Goal: Task Accomplishment & Management: Complete application form

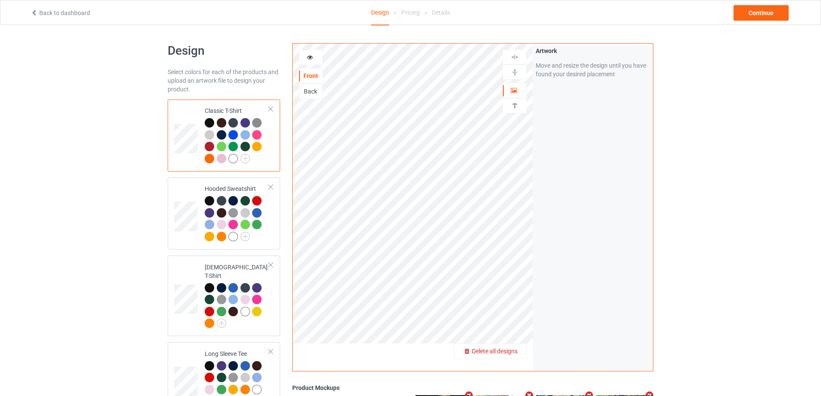
click at [514, 350] on span "Delete all designs" at bounding box center [495, 351] width 46 height 7
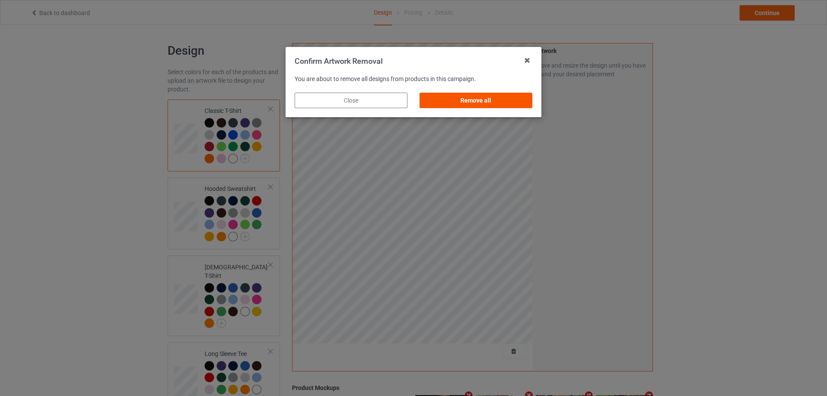
click at [492, 104] on div "Remove all" at bounding box center [476, 101] width 113 height 16
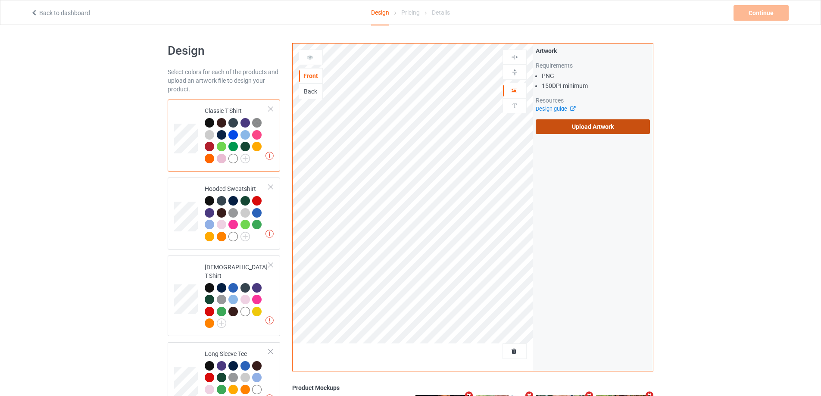
click at [572, 131] on label "Upload Artwork" at bounding box center [592, 126] width 114 height 15
click at [0, 0] on input "Upload Artwork" at bounding box center [0, 0] width 0 height 0
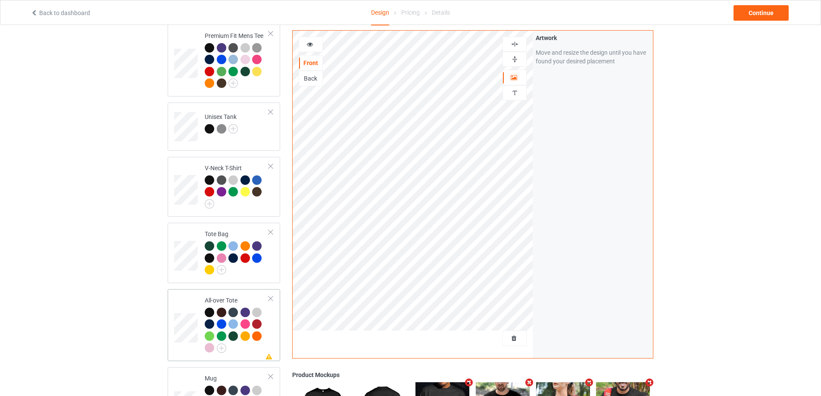
scroll to position [560, 0]
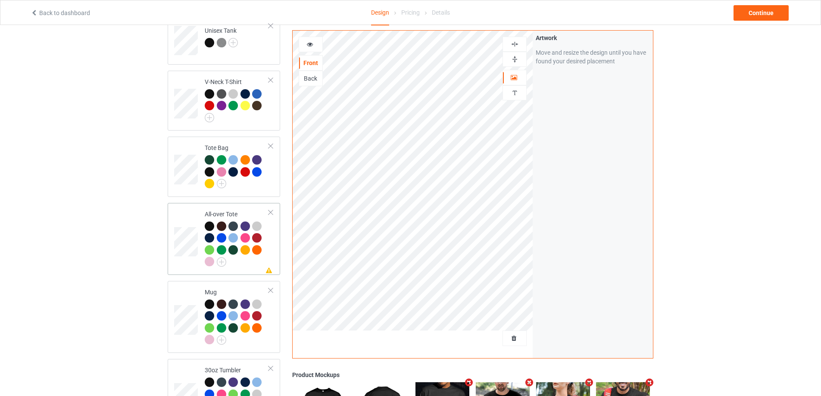
click at [258, 263] on div at bounding box center [237, 244] width 64 height 47
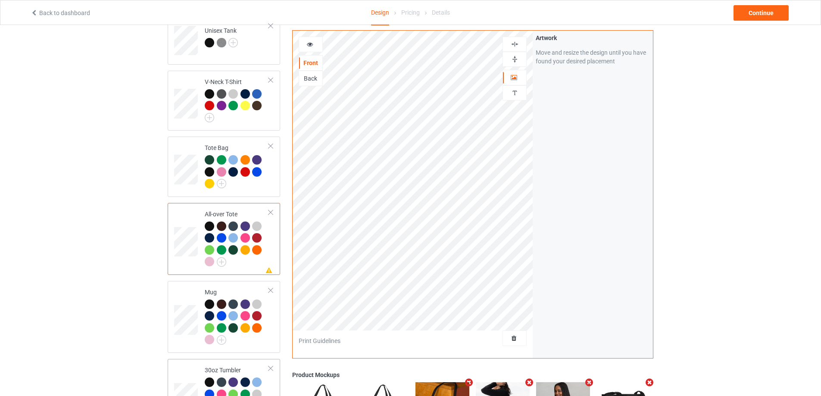
scroll to position [689, 0]
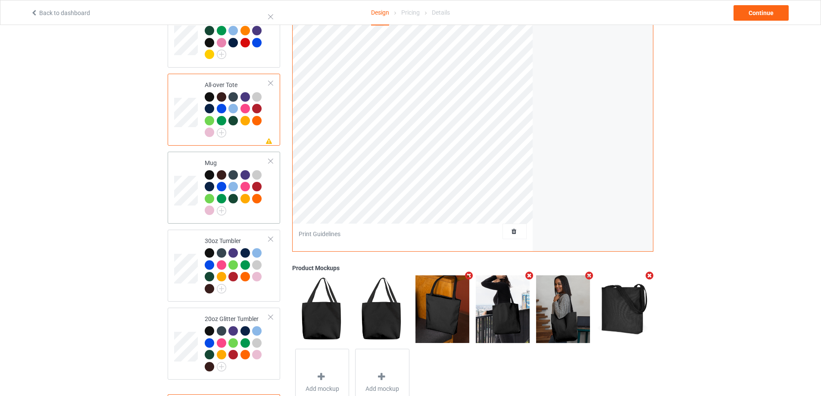
click at [265, 213] on td "Mug" at bounding box center [237, 187] width 74 height 65
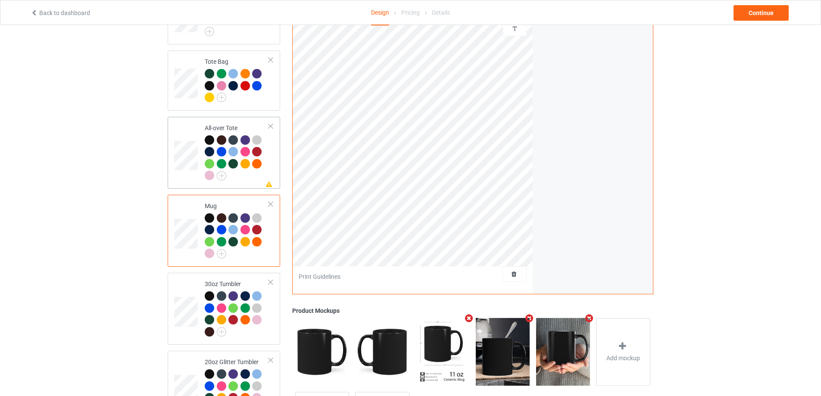
scroll to position [689, 0]
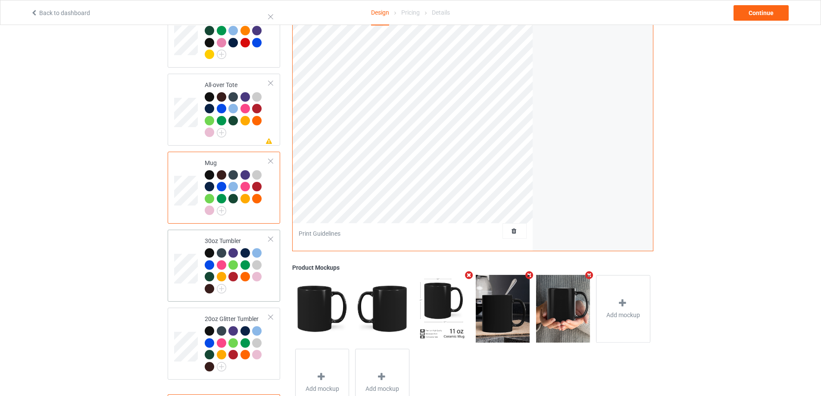
click at [271, 284] on td "30oz Tumbler" at bounding box center [237, 265] width 74 height 65
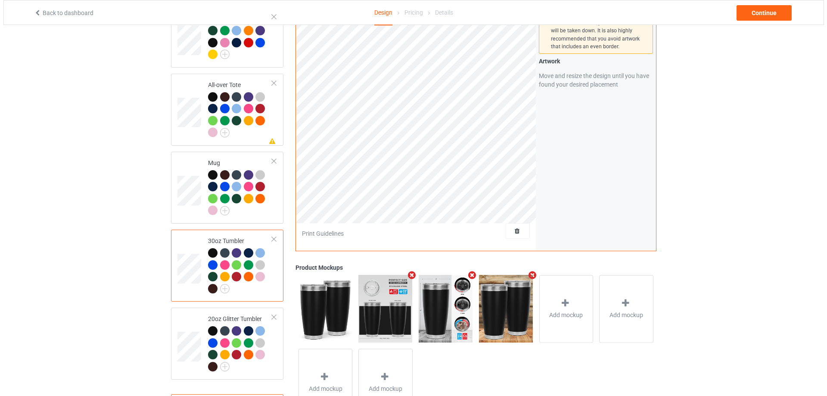
scroll to position [728, 0]
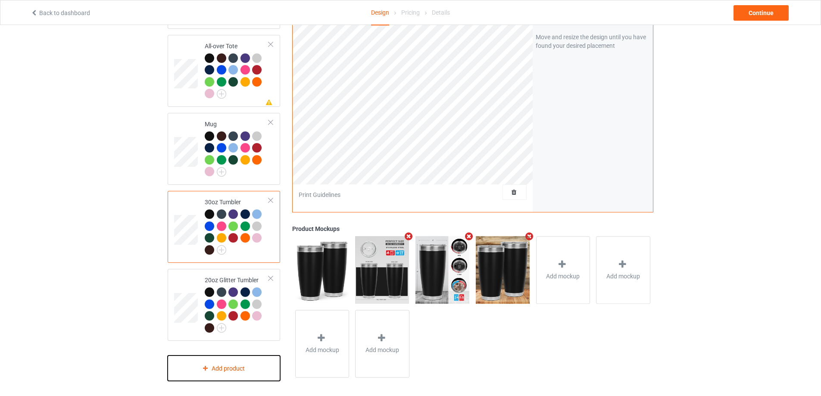
click at [251, 370] on div "Add product" at bounding box center [224, 367] width 112 height 25
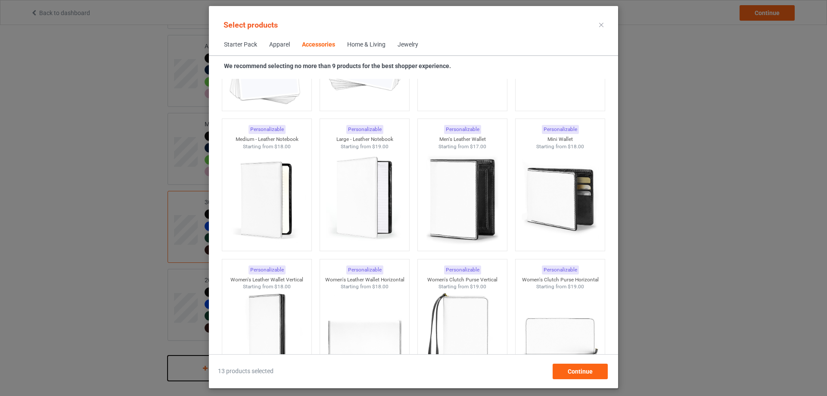
scroll to position [3285, 0]
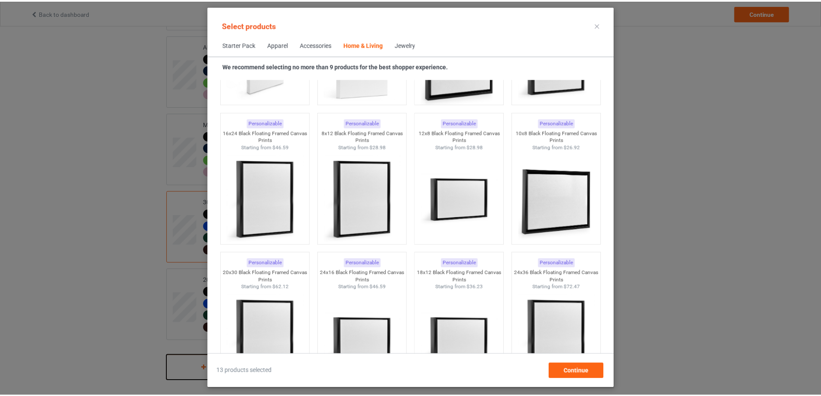
scroll to position [8283, 0]
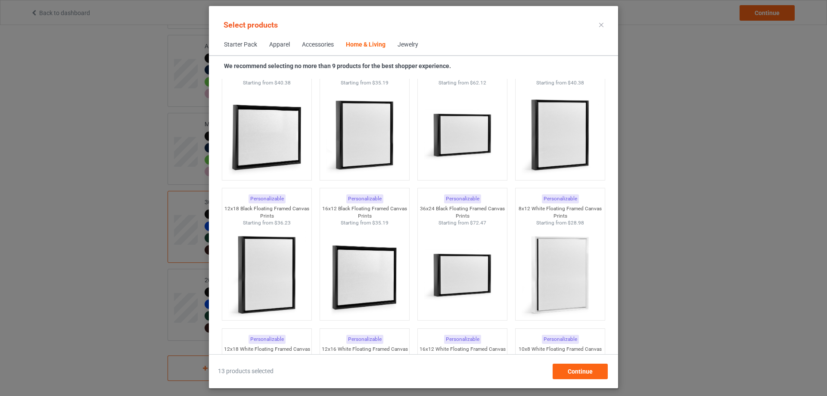
click at [598, 24] on div at bounding box center [602, 25] width 16 height 14
click at [603, 25] on icon at bounding box center [601, 25] width 4 height 4
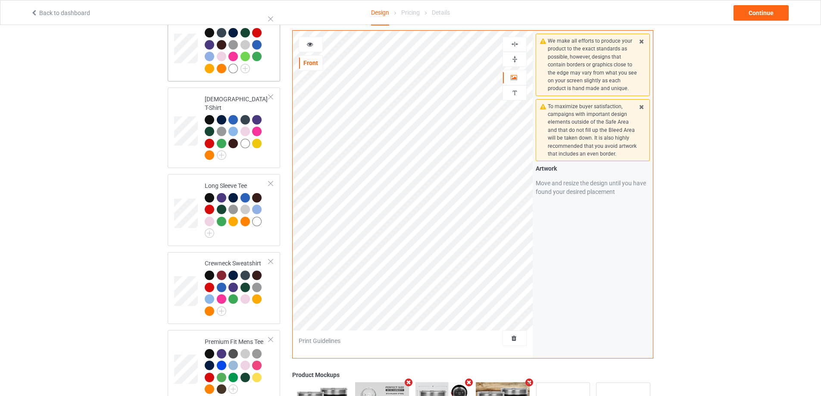
scroll to position [39, 0]
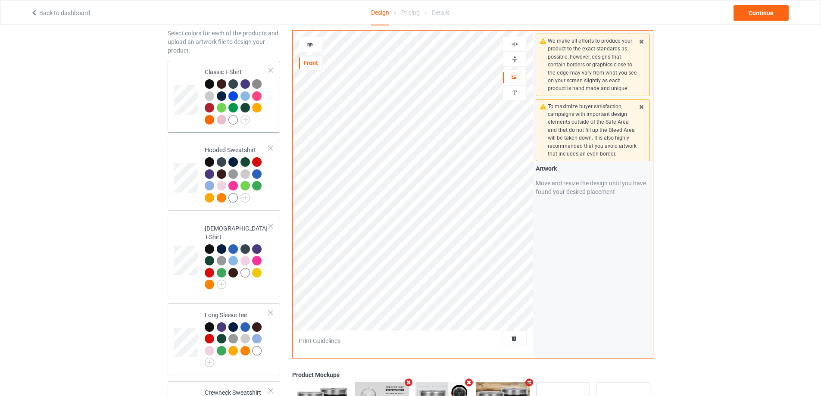
click at [263, 129] on td "Classic T-Shirt" at bounding box center [237, 96] width 74 height 65
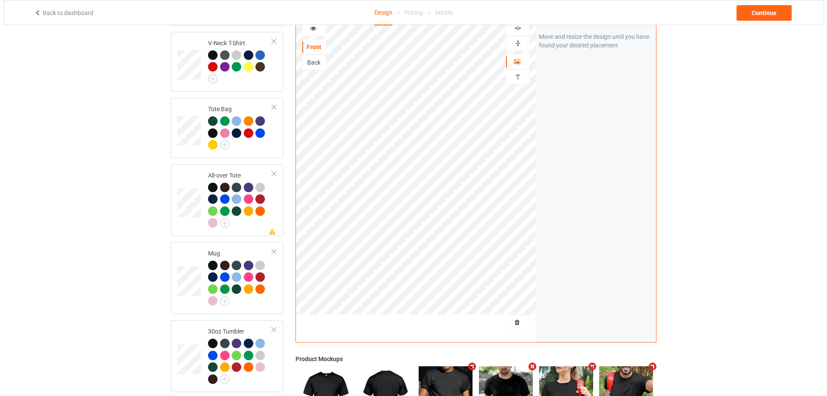
scroll to position [728, 0]
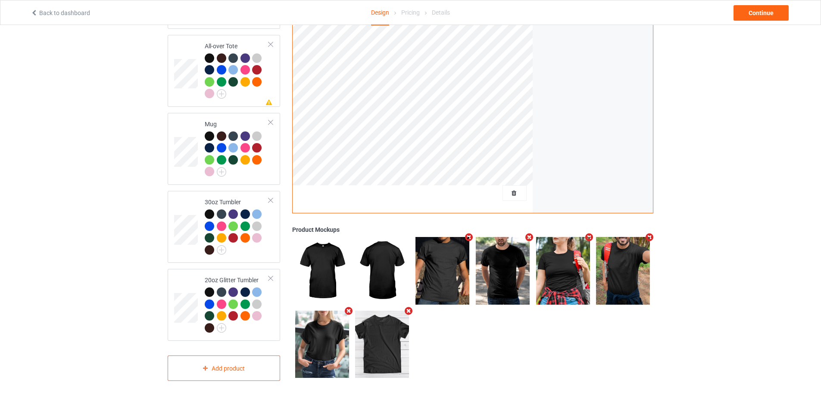
click at [585, 233] on icon "Remove mockup" at bounding box center [589, 237] width 11 height 9
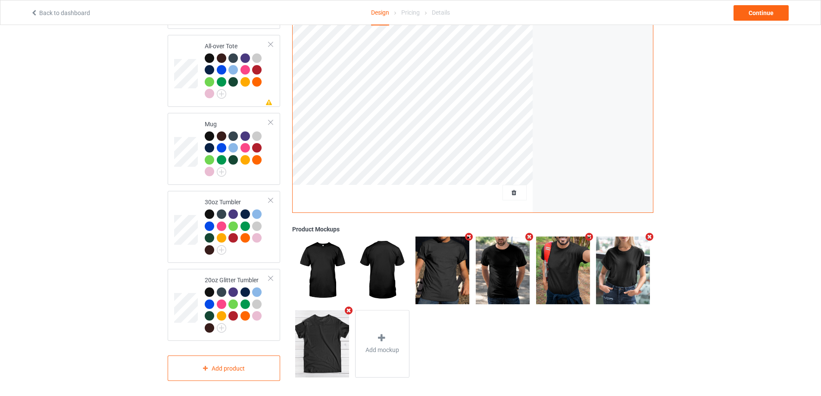
click at [344, 307] on icon "Remove mockup" at bounding box center [348, 310] width 11 height 9
click at [334, 321] on div "Add mockup" at bounding box center [322, 344] width 54 height 68
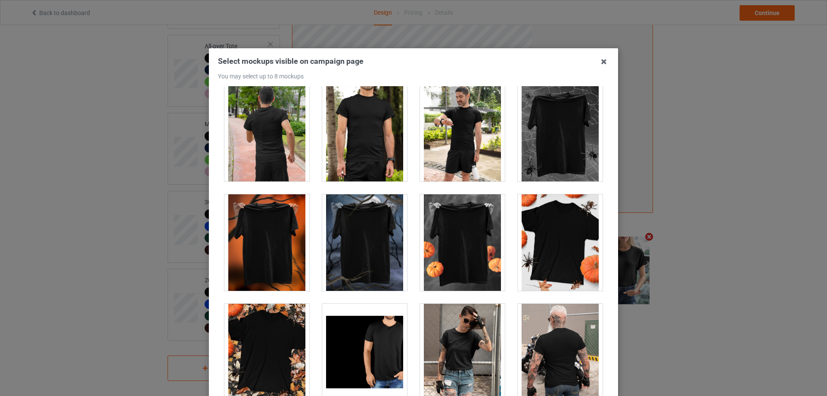
scroll to position [8520, 0]
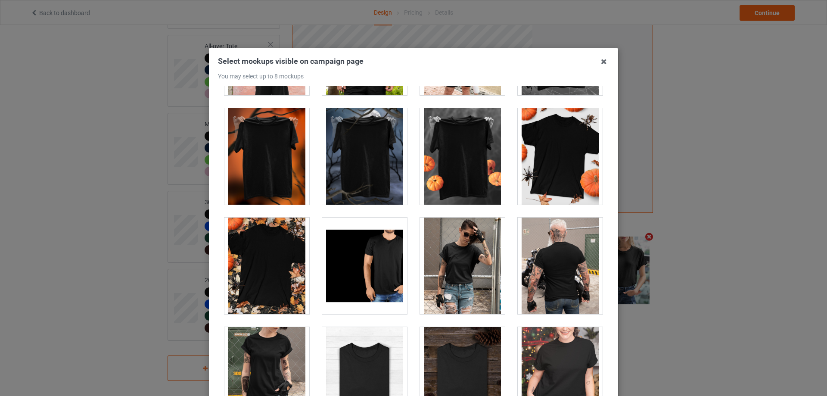
click at [551, 171] on div at bounding box center [560, 156] width 85 height 97
click at [364, 164] on div at bounding box center [364, 156] width 85 height 97
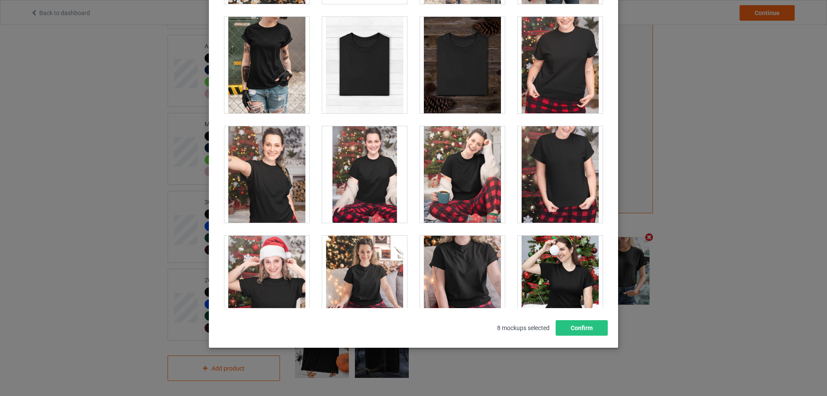
scroll to position [8433, 0]
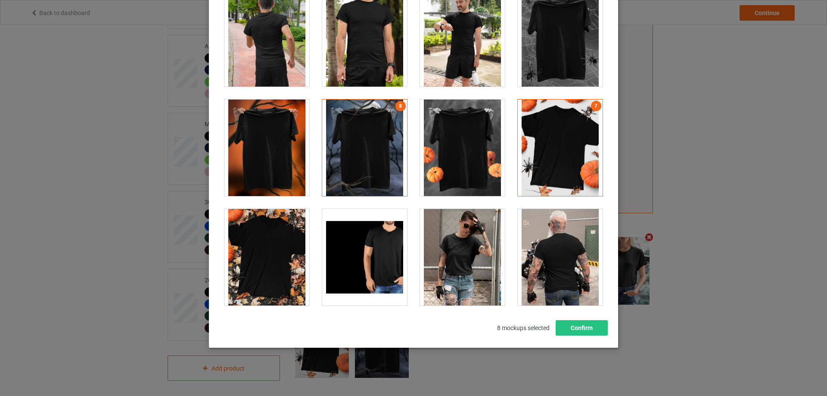
click at [277, 141] on div at bounding box center [266, 148] width 85 height 97
click at [372, 137] on div at bounding box center [364, 148] width 85 height 97
drag, startPoint x: 266, startPoint y: 139, endPoint x: 390, endPoint y: 188, distance: 132.9
click at [266, 139] on div at bounding box center [266, 148] width 85 height 97
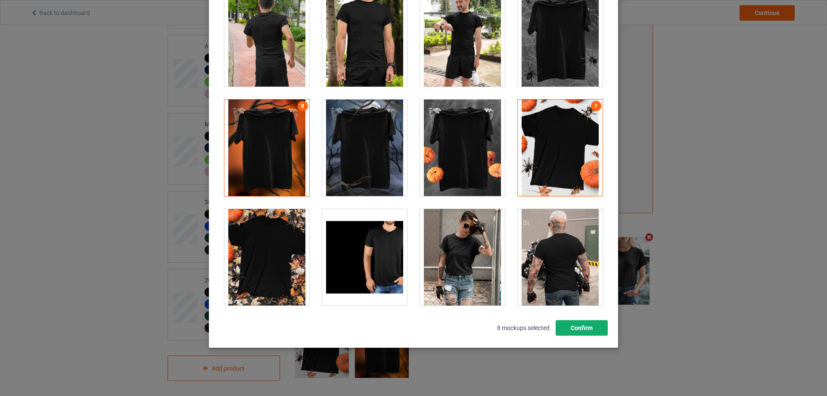
click at [574, 325] on button "Confirm" at bounding box center [582, 328] width 52 height 16
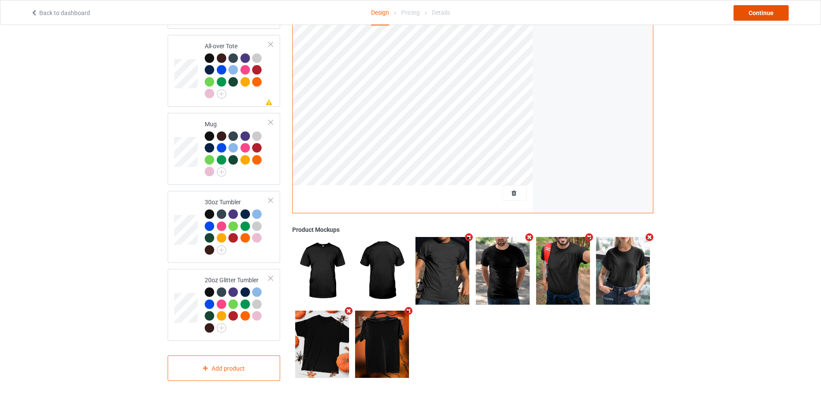
click at [759, 19] on div "Continue" at bounding box center [760, 13] width 55 height 16
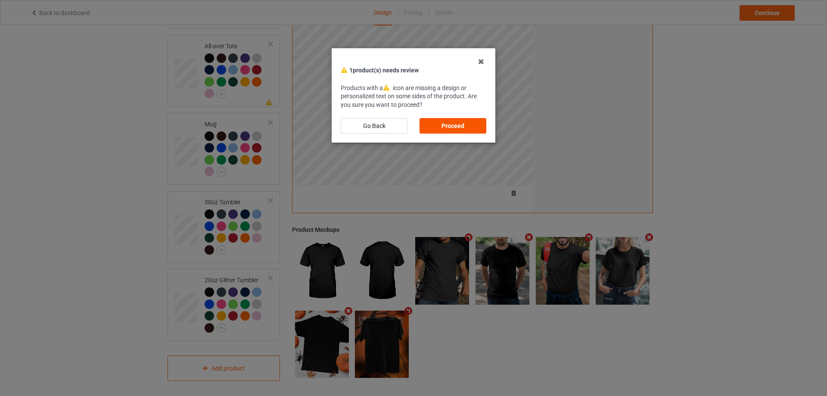
click at [455, 125] on div "Proceed" at bounding box center [453, 126] width 67 height 16
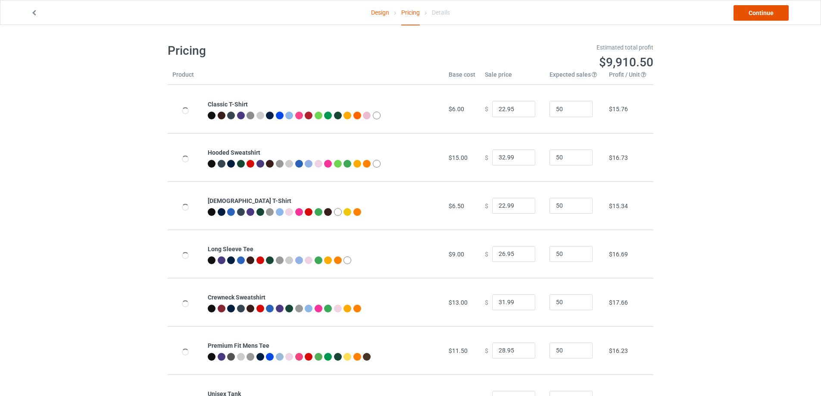
click at [764, 12] on link "Continue" at bounding box center [760, 13] width 55 height 16
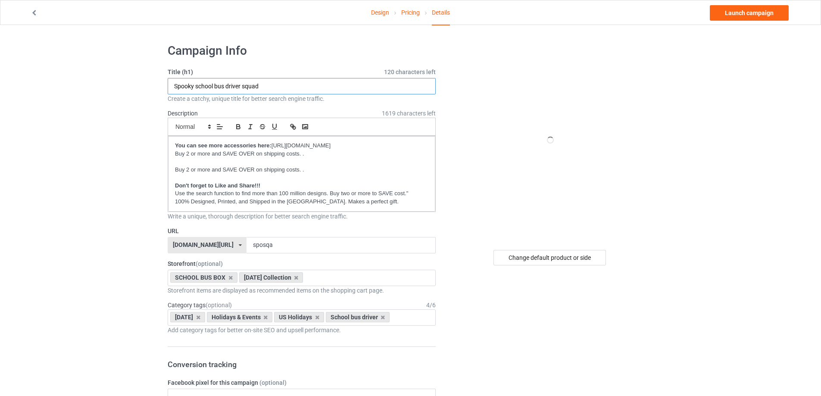
click at [257, 86] on input "Spooky school bus driver squad" at bounding box center [302, 86] width 268 height 16
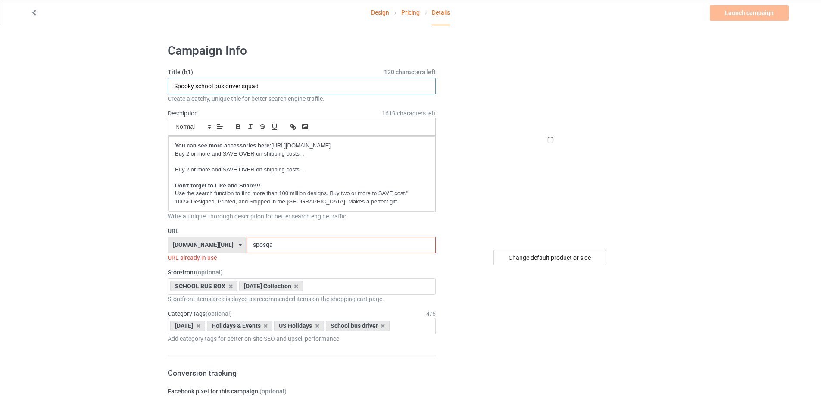
click at [257, 86] on input "Spooky school bus driver squad" at bounding box center [302, 86] width 268 height 16
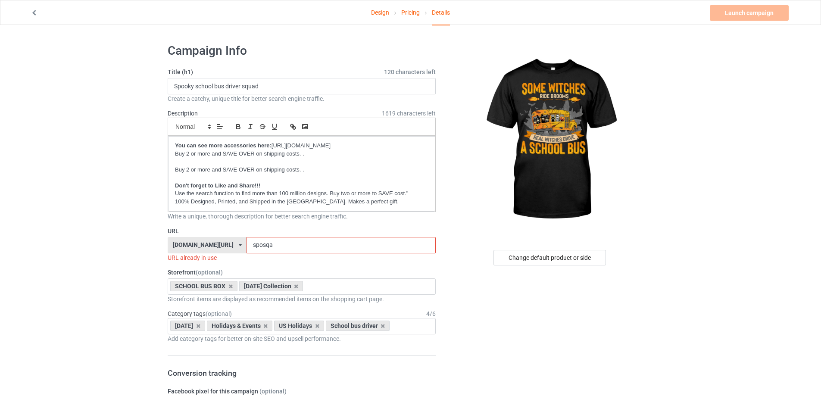
click at [261, 240] on input "sposqa" at bounding box center [340, 245] width 189 height 16
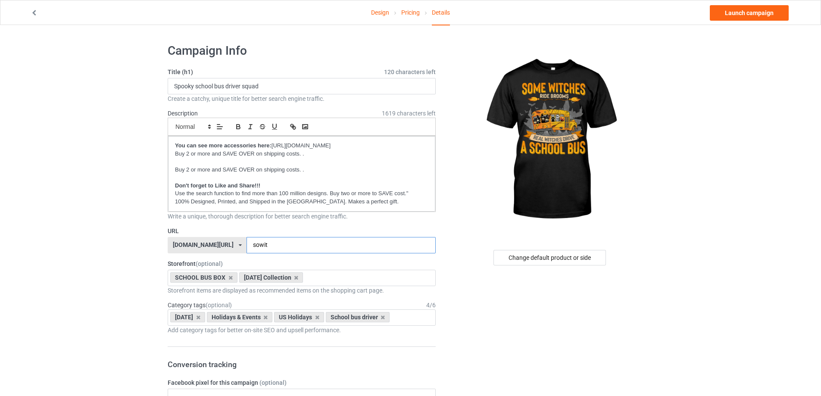
type input "sowit"
click at [262, 83] on input "Spooky school bus driver squad" at bounding box center [302, 86] width 268 height 16
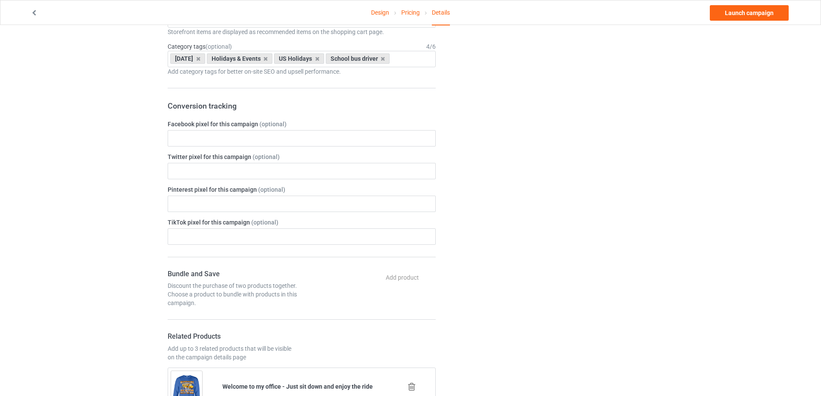
scroll to position [603, 0]
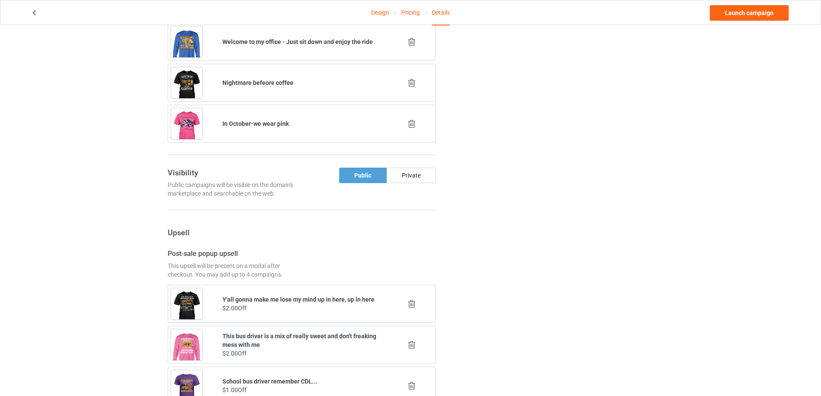
type input "some withes ride brooms - Real witches drive a school bus"
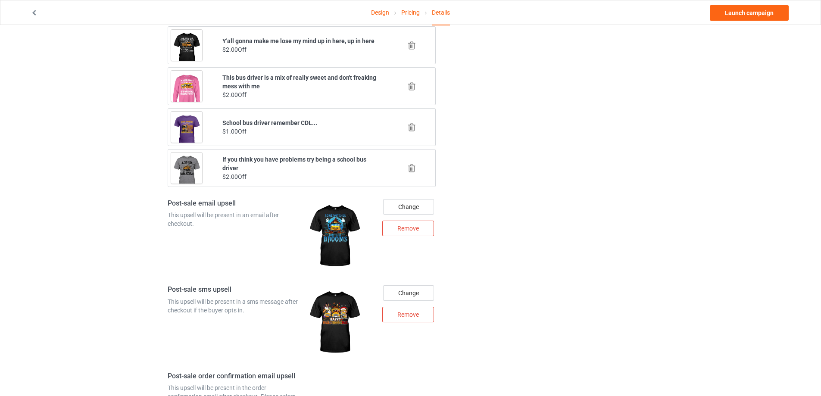
scroll to position [1070, 0]
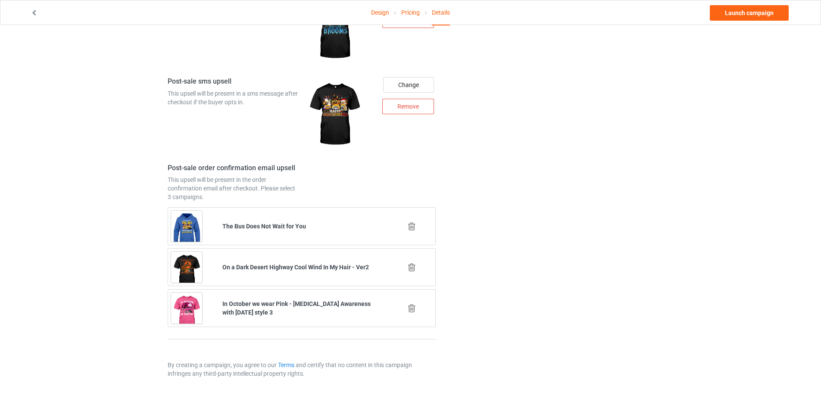
click at [412, 226] on icon at bounding box center [411, 226] width 11 height 9
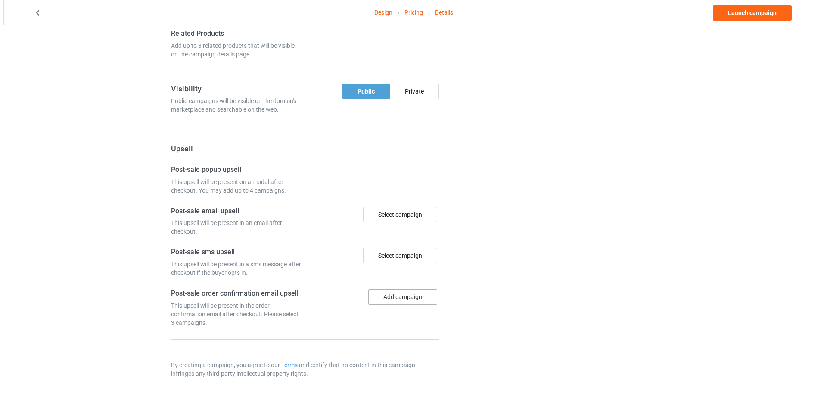
scroll to position [1029, 0]
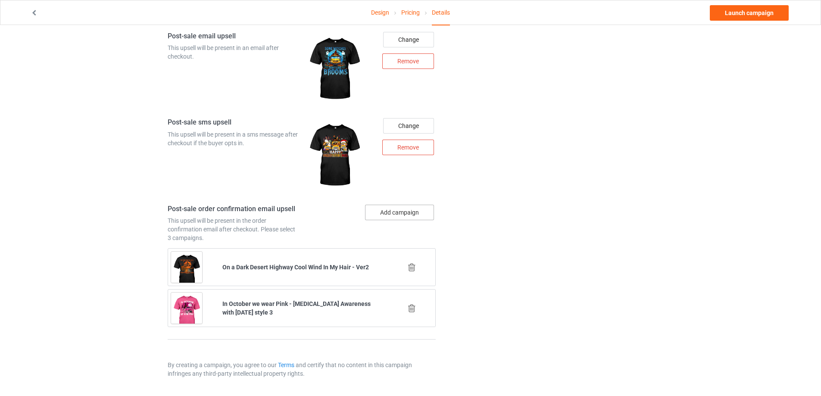
click at [392, 216] on button "Add campaign" at bounding box center [399, 213] width 69 height 16
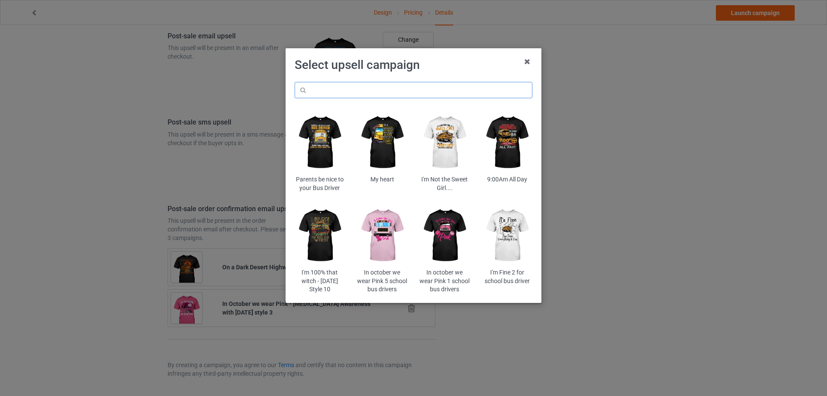
click at [384, 93] on input "text" at bounding box center [414, 90] width 238 height 16
type input "merry"
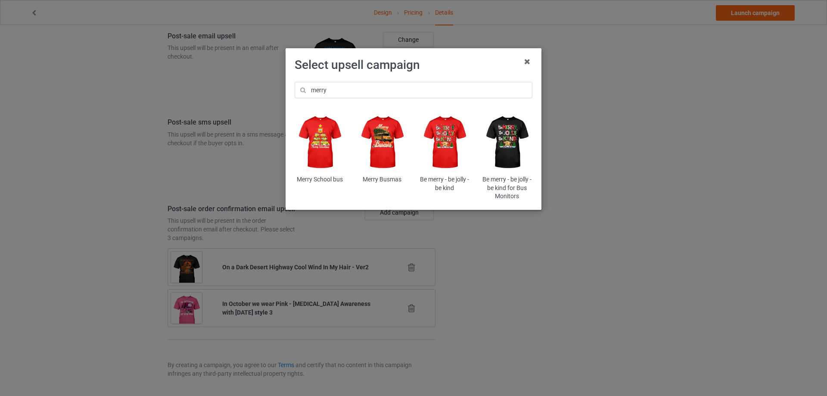
click at [443, 139] on img at bounding box center [445, 142] width 50 height 63
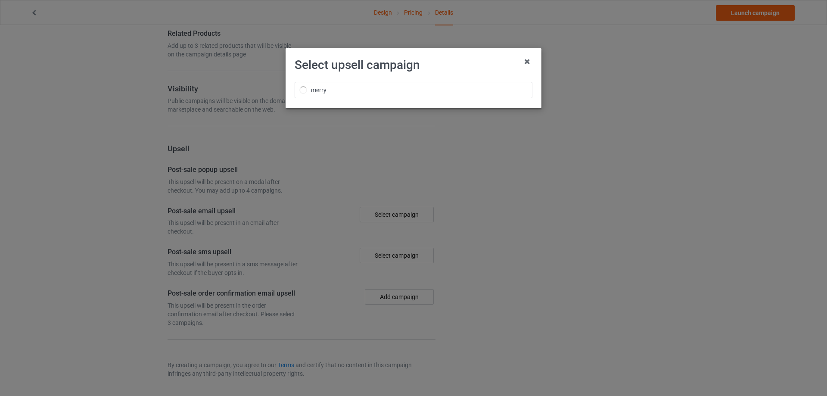
scroll to position [1029, 0]
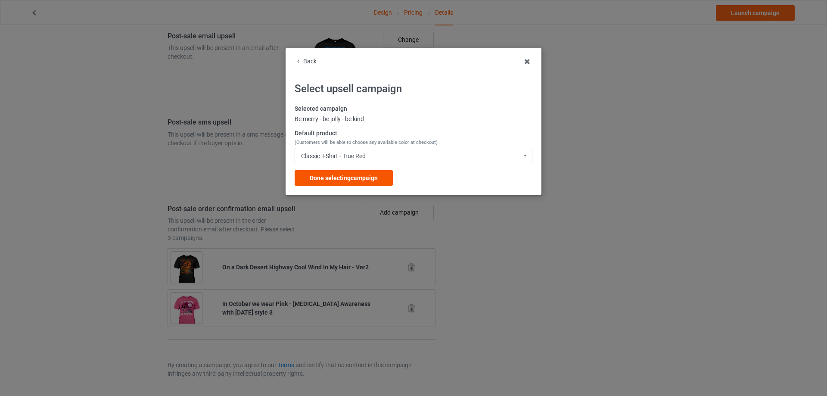
click at [330, 175] on span "Done selecting campaign" at bounding box center [344, 177] width 68 height 7
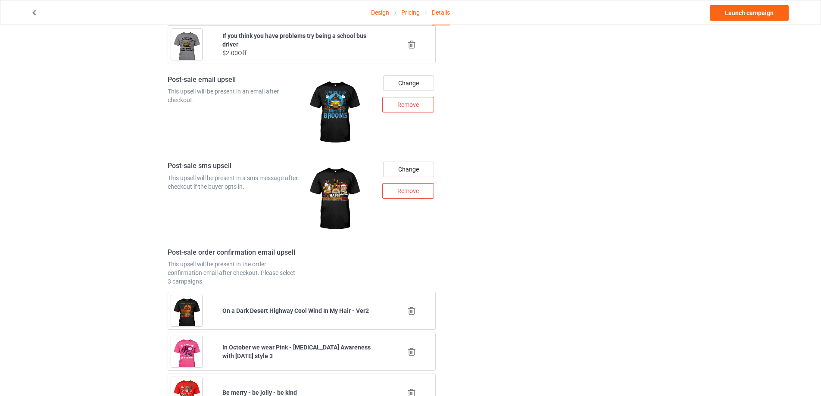
scroll to position [1070, 0]
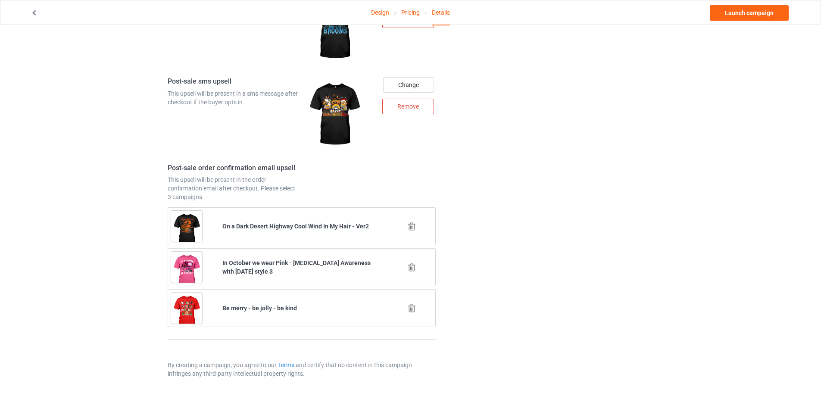
click at [411, 225] on icon at bounding box center [411, 226] width 11 height 9
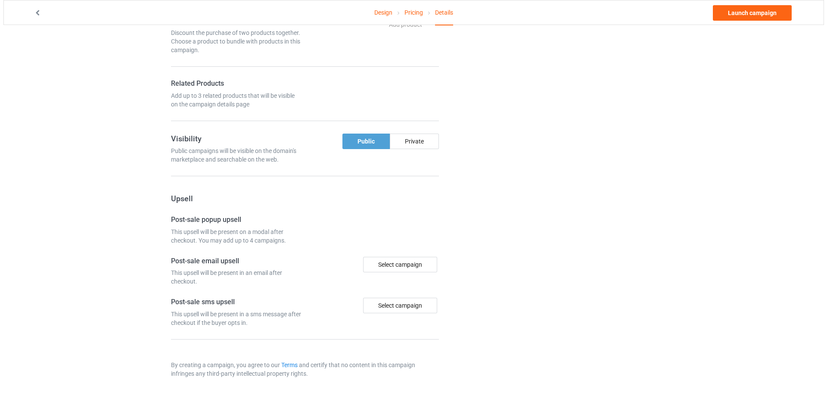
scroll to position [1029, 0]
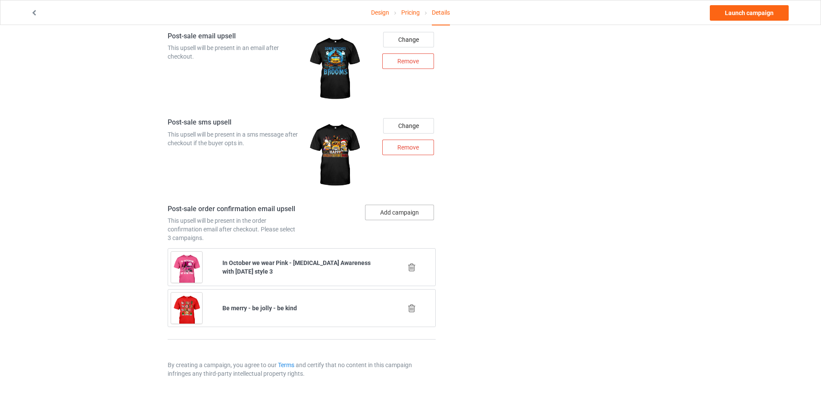
click at [408, 215] on button "Add campaign" at bounding box center [399, 213] width 69 height 16
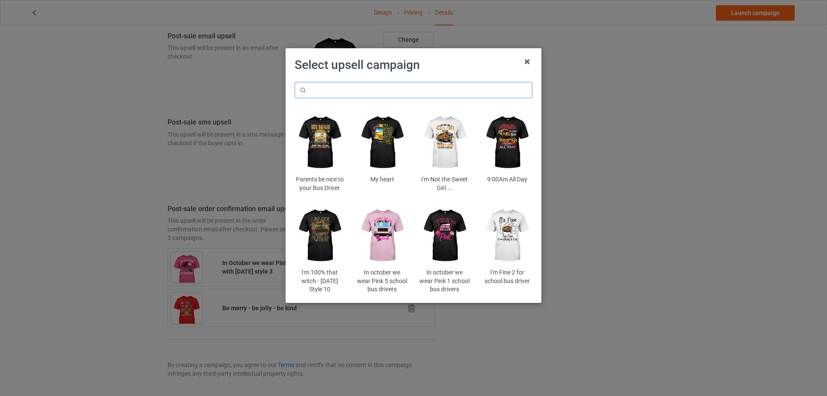
click at [386, 87] on input "text" at bounding box center [414, 90] width 238 height 16
type input "spooky"
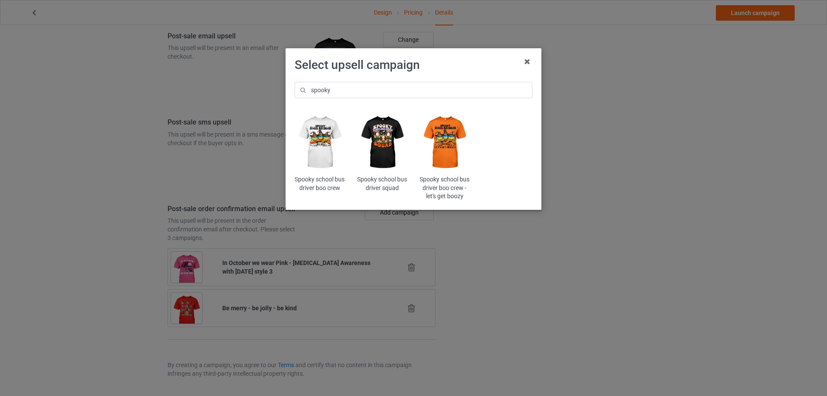
click at [392, 143] on img at bounding box center [382, 142] width 50 height 63
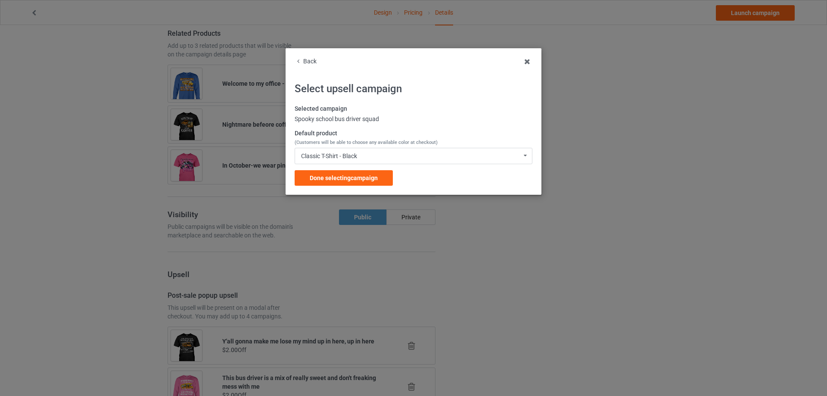
scroll to position [1029, 0]
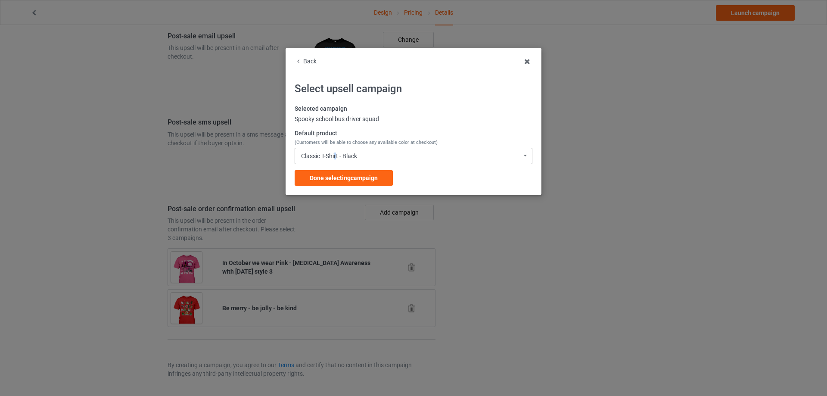
drag, startPoint x: 336, startPoint y: 154, endPoint x: 341, endPoint y: 176, distance: 22.5
click at [337, 154] on div "Classic T-Shirt - Black" at bounding box center [329, 156] width 56 height 6
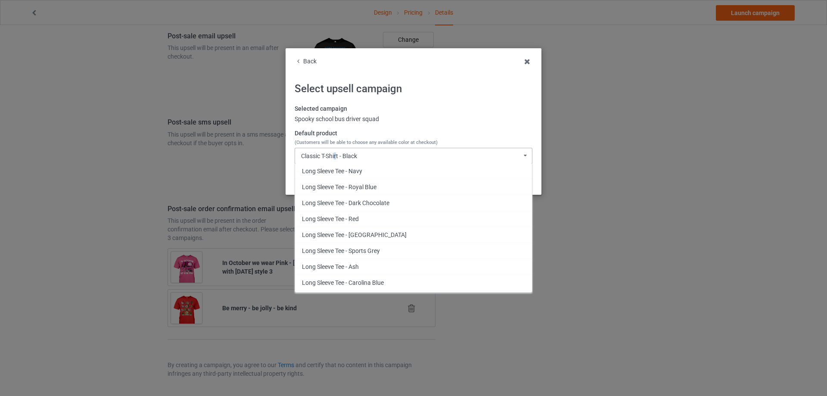
scroll to position [775, 0]
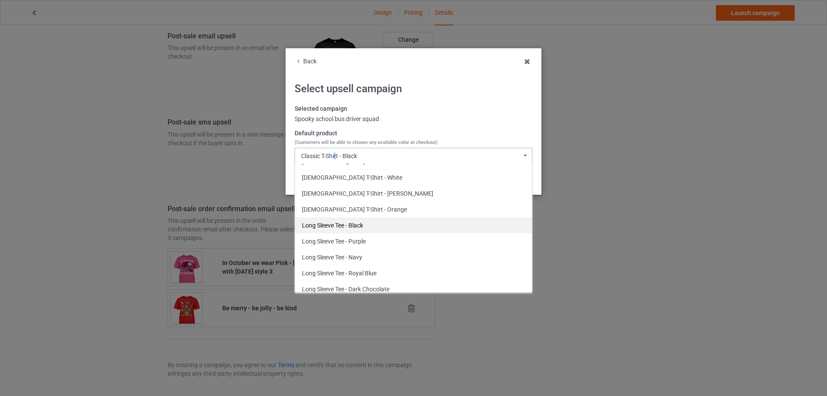
click at [364, 223] on div "Long Sleeve Tee - Black" at bounding box center [413, 225] width 237 height 16
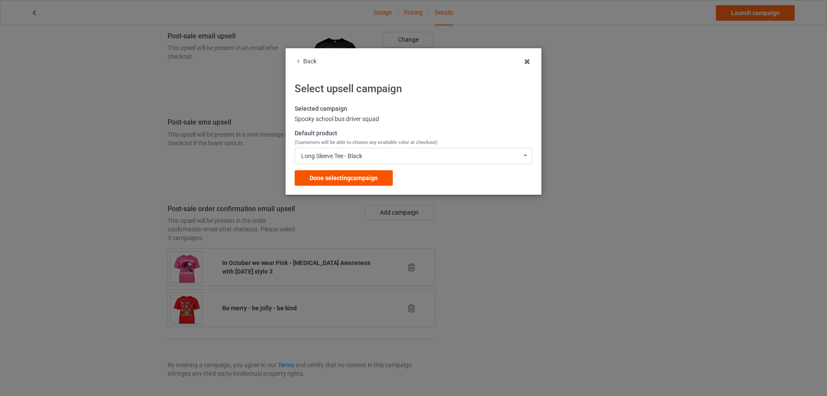
click at [343, 177] on span "Done selecting campaign" at bounding box center [344, 177] width 68 height 7
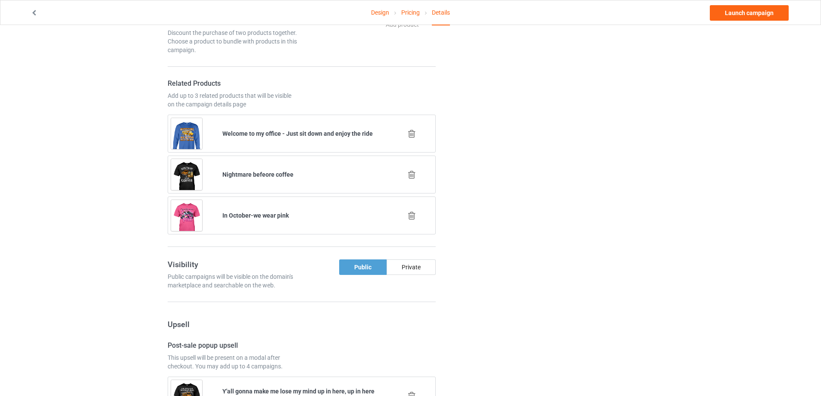
scroll to position [468, 0]
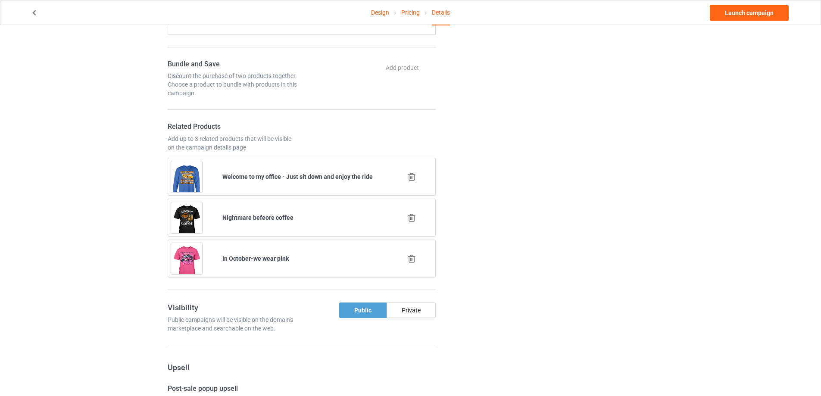
click at [411, 178] on icon at bounding box center [411, 176] width 11 height 9
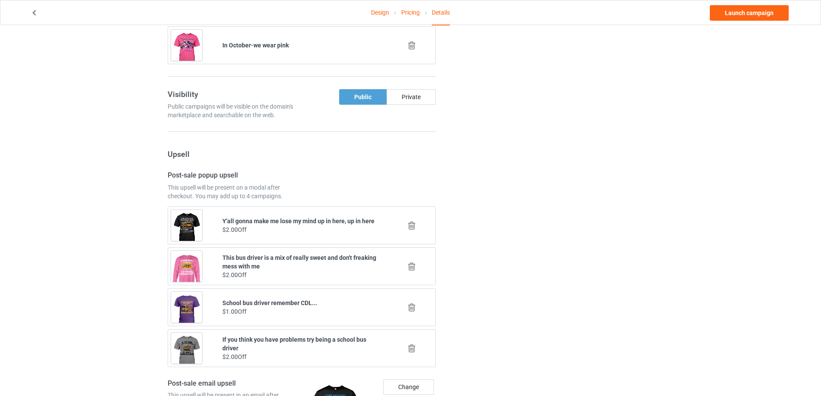
scroll to position [511, 0]
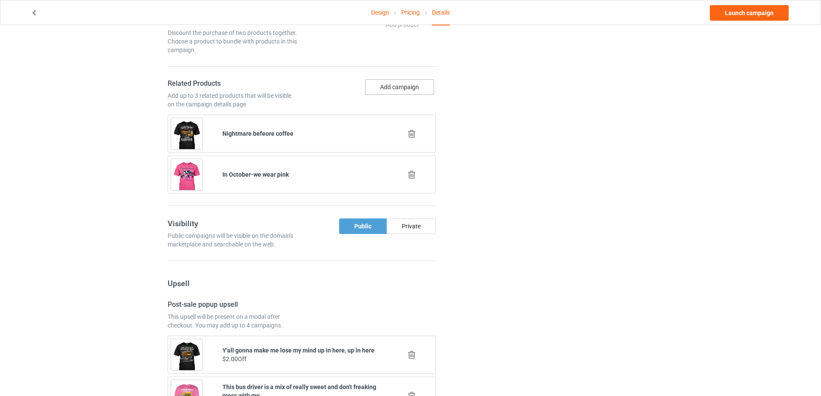
click at [397, 86] on button "Add campaign" at bounding box center [399, 87] width 69 height 16
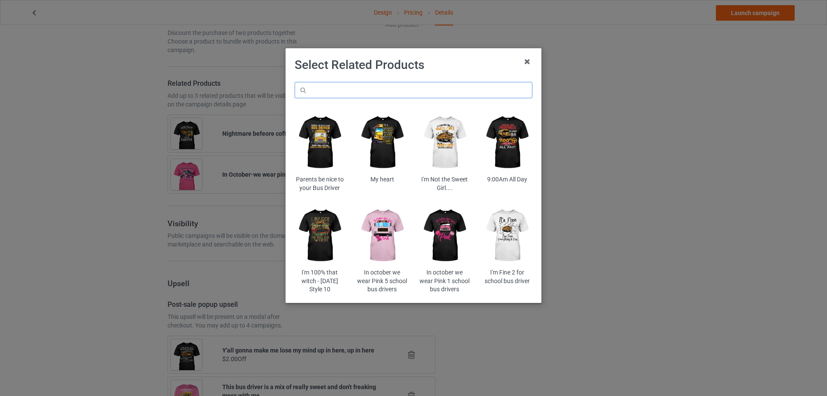
click at [380, 92] on input "text" at bounding box center [414, 90] width 238 height 16
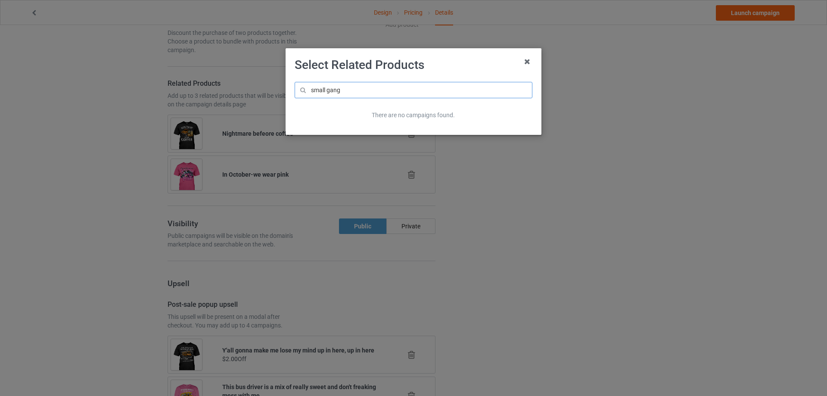
type input "small gang"
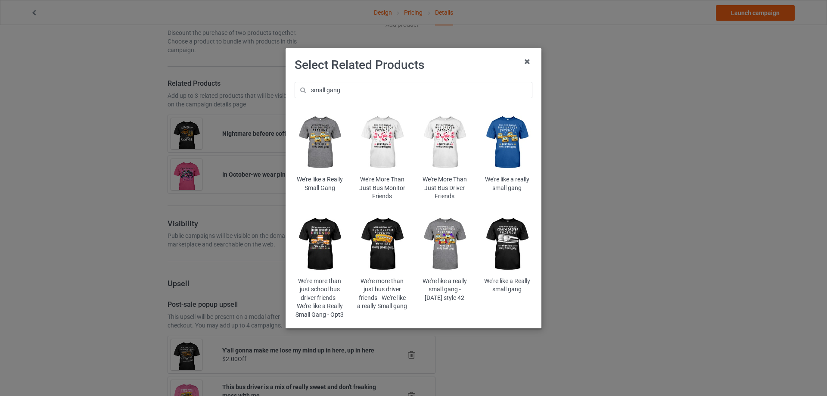
click at [443, 231] on img at bounding box center [445, 244] width 50 height 63
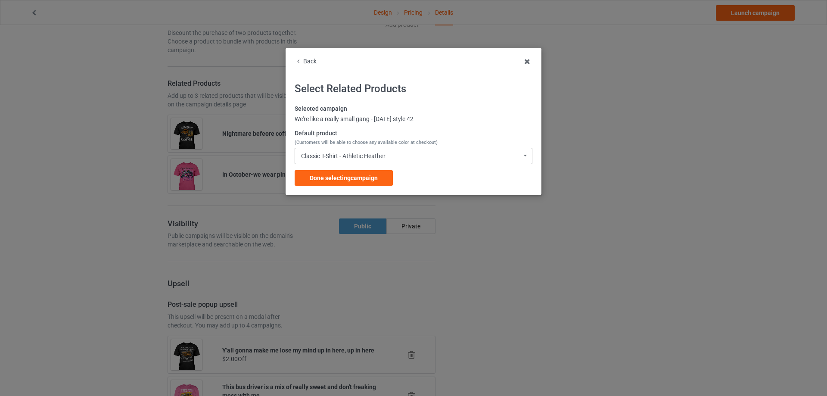
click at [338, 153] on div "Classic T-Shirt - Athletic Heather" at bounding box center [343, 156] width 84 height 6
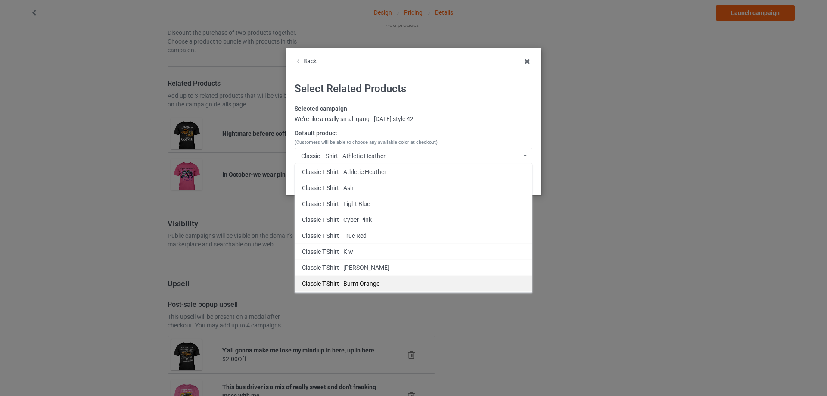
click at [355, 277] on div "Classic T-Shirt - Burnt Orange" at bounding box center [413, 283] width 237 height 16
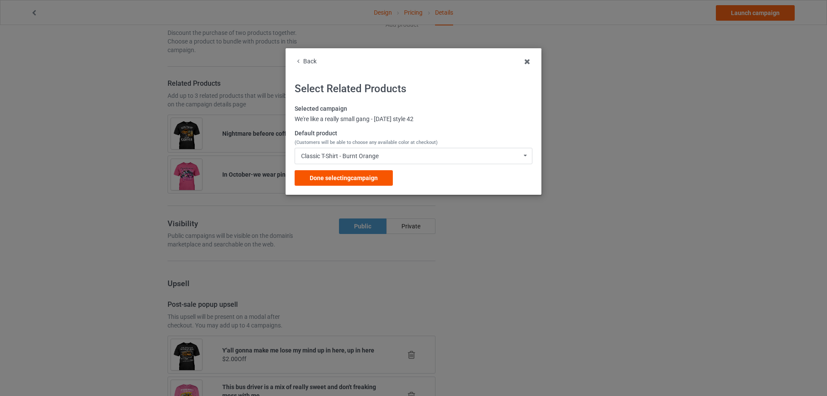
click at [375, 178] on span "Done selecting campaign" at bounding box center [344, 177] width 68 height 7
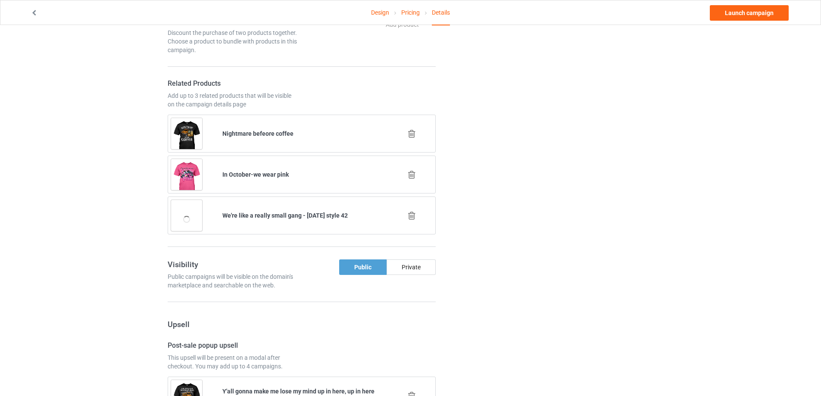
scroll to position [770, 0]
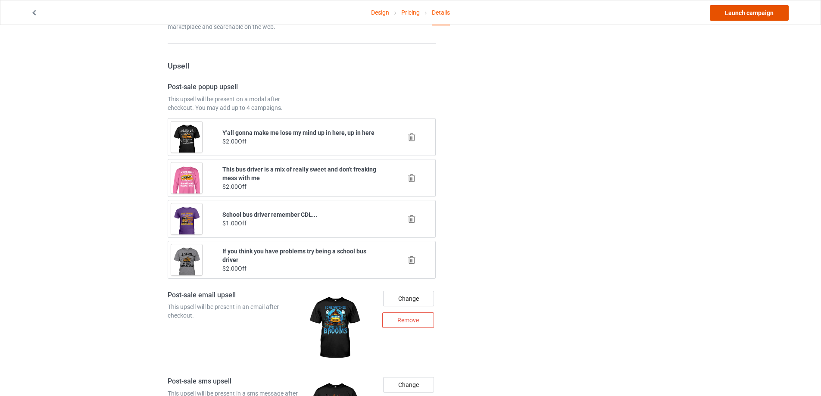
click at [771, 12] on link "Launch campaign" at bounding box center [749, 13] width 79 height 16
